Goal: Information Seeking & Learning: Find specific page/section

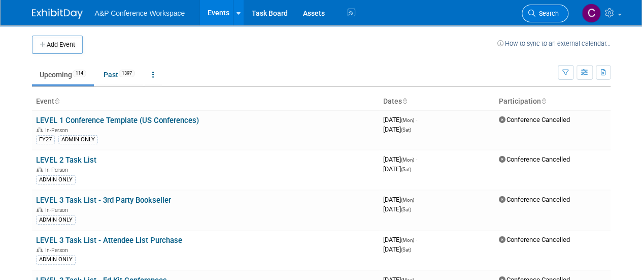
click at [543, 9] on link "Search" at bounding box center [545, 14] width 47 height 18
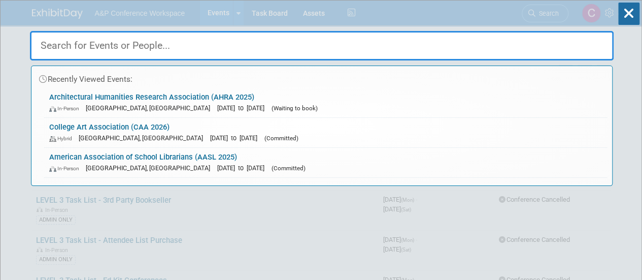
click at [335, 42] on input "text" at bounding box center [322, 45] width 584 height 29
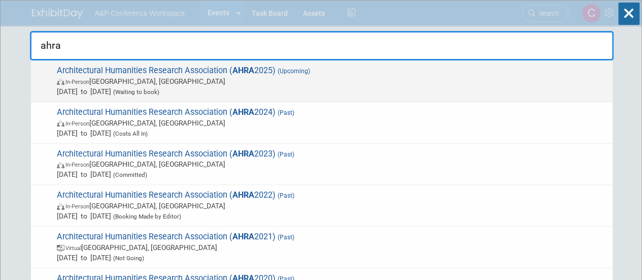
type input "ahra"
click at [276, 85] on span "In-Person [GEOGRAPHIC_DATA], [GEOGRAPHIC_DATA]" at bounding box center [332, 81] width 551 height 10
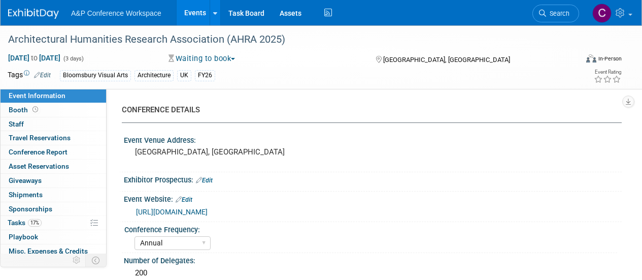
select select "Annual"
select select "Level 2"
select select "In-Person Booth"
select select "Architecture"
select select "Bloomsbury Visual Arts"
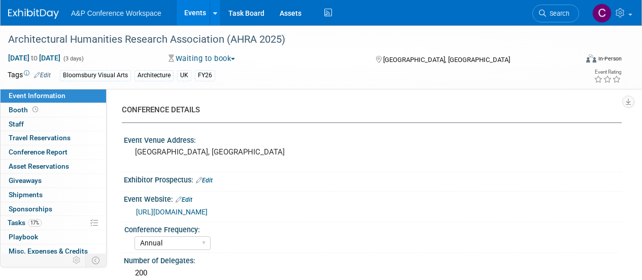
select select "Matt Hambridge"
select select "Carly Bull"
select select "Jack Solloway"
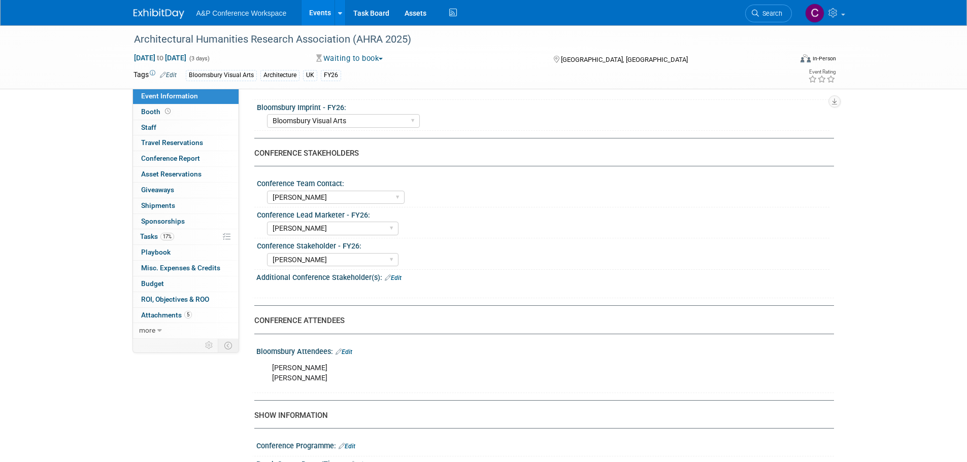
scroll to position [349, 0]
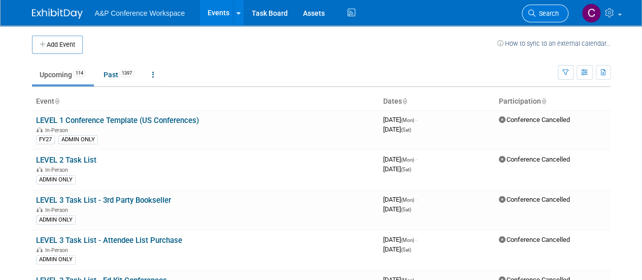
click at [532, 13] on icon at bounding box center [531, 13] width 7 height 7
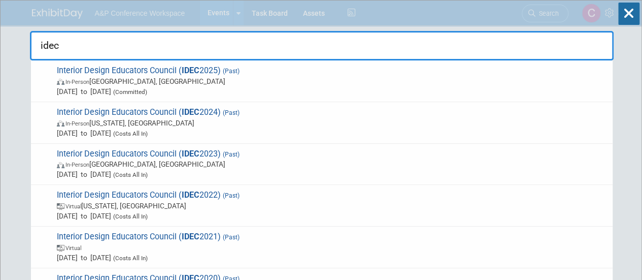
type input "idec"
